Goal: Task Accomplishment & Management: Use online tool/utility

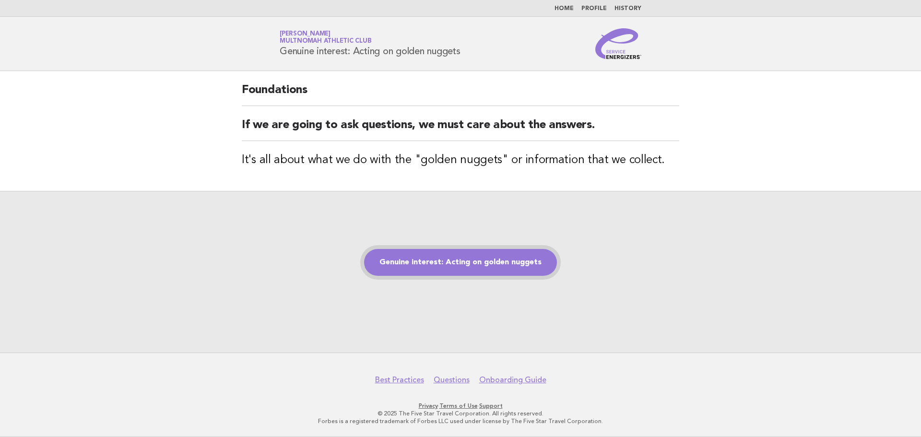
click at [437, 266] on link "Genuine interest: Acting on golden nuggets" at bounding box center [460, 262] width 193 height 27
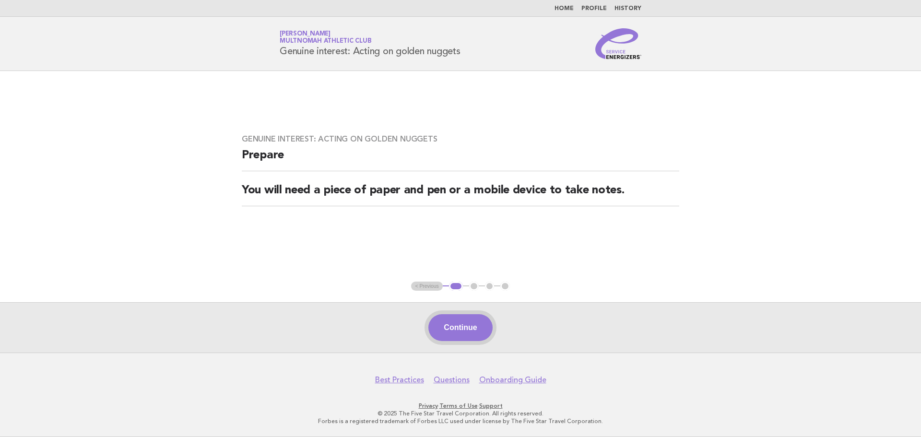
click at [455, 335] on button "Continue" at bounding box center [460, 327] width 64 height 27
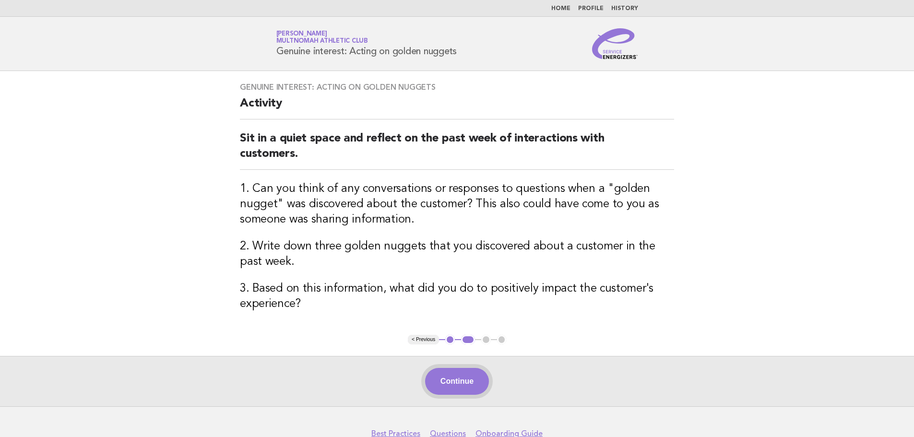
click at [471, 375] on button "Continue" at bounding box center [457, 381] width 64 height 27
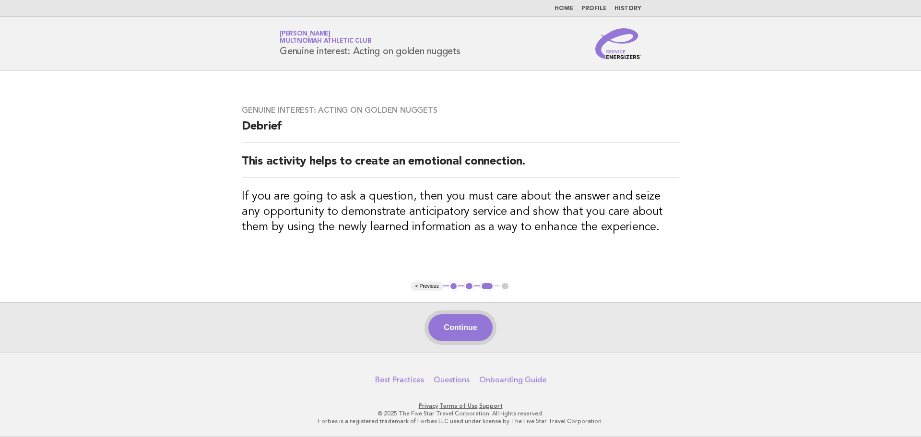
click at [476, 333] on button "Continue" at bounding box center [460, 327] width 64 height 27
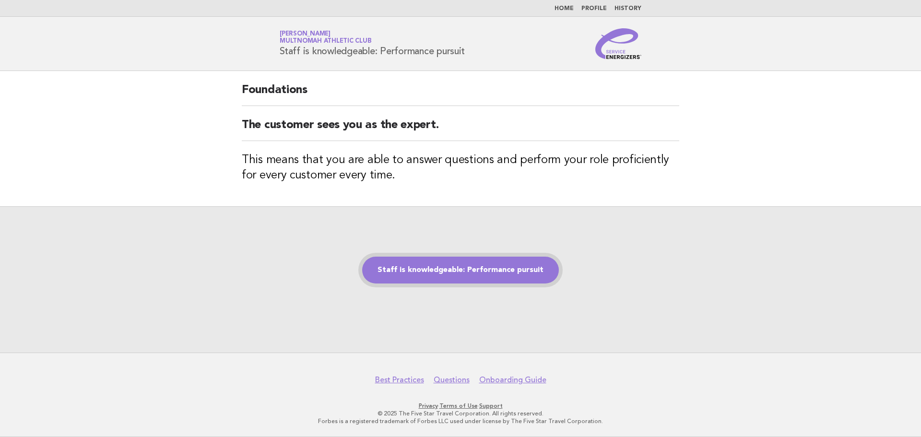
click at [418, 266] on link "Staff is knowledgeable: Performance pursuit" at bounding box center [460, 270] width 197 height 27
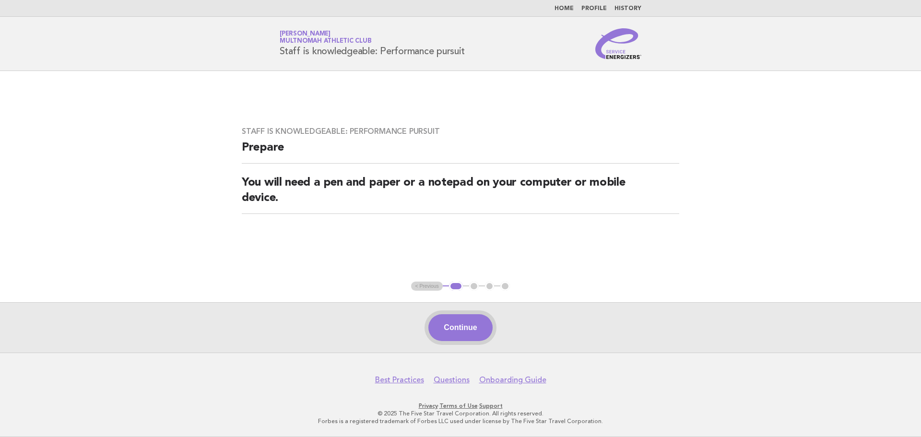
click at [459, 336] on button "Continue" at bounding box center [460, 327] width 64 height 27
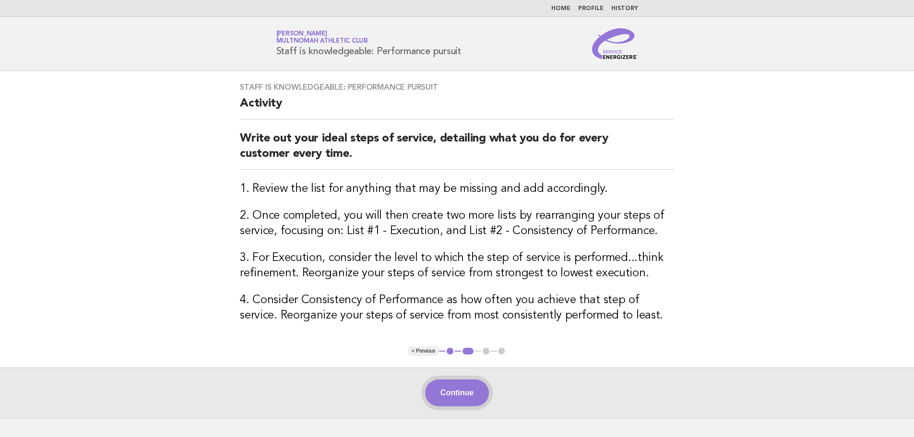
click at [465, 394] on button "Continue" at bounding box center [457, 393] width 64 height 27
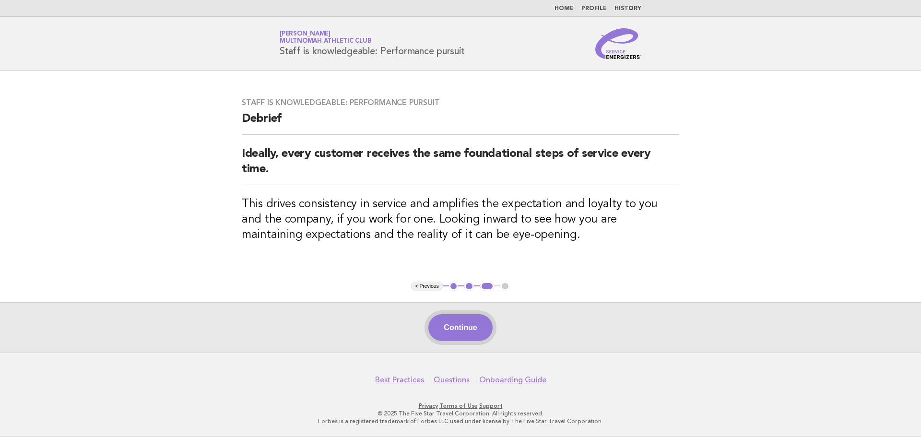
click at [468, 323] on button "Continue" at bounding box center [460, 327] width 64 height 27
